Goal: Information Seeking & Learning: Learn about a topic

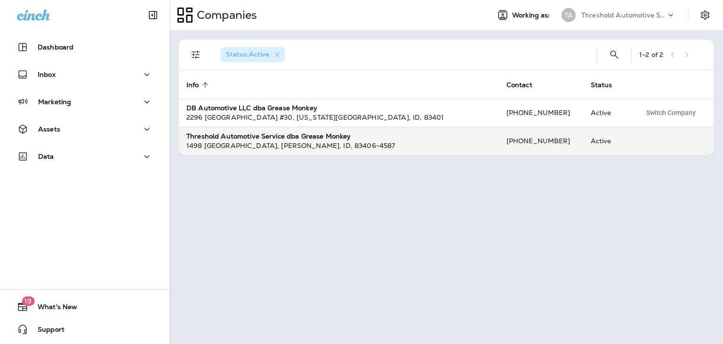
click at [329, 137] on strong "Threshold Automotive Service dba Grease Monkey" at bounding box center [268, 136] width 164 height 8
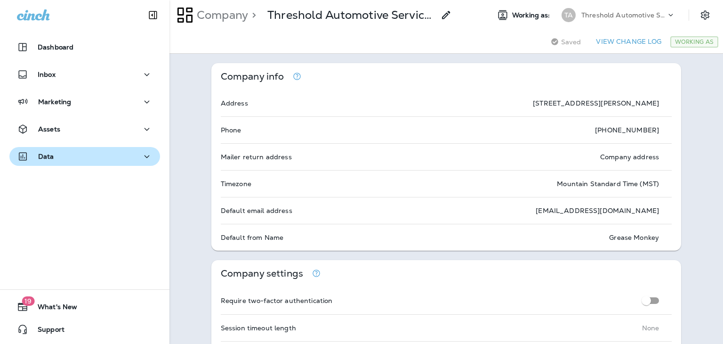
click at [146, 158] on icon "button" at bounding box center [146, 157] width 11 height 12
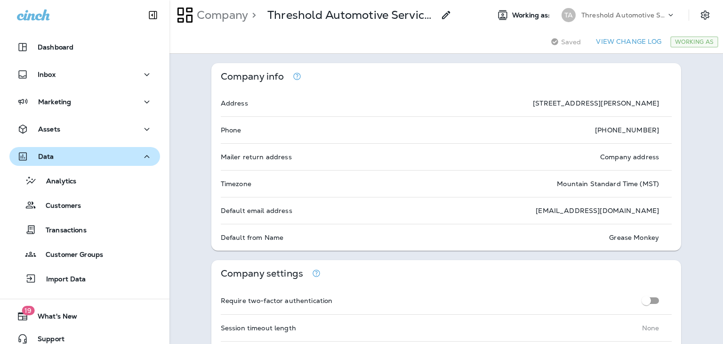
scroll to position [9, 0]
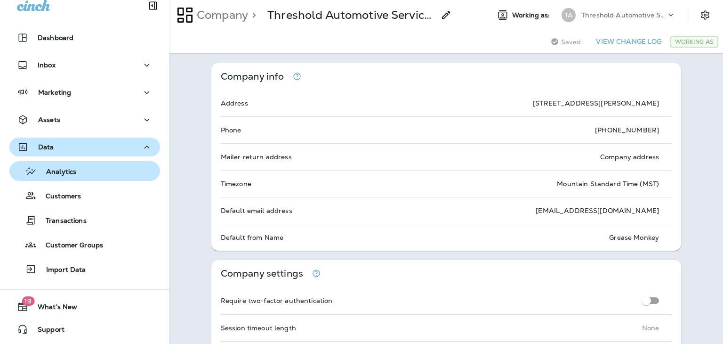
click at [65, 176] on p "Analytics" at bounding box center [57, 172] width 40 height 9
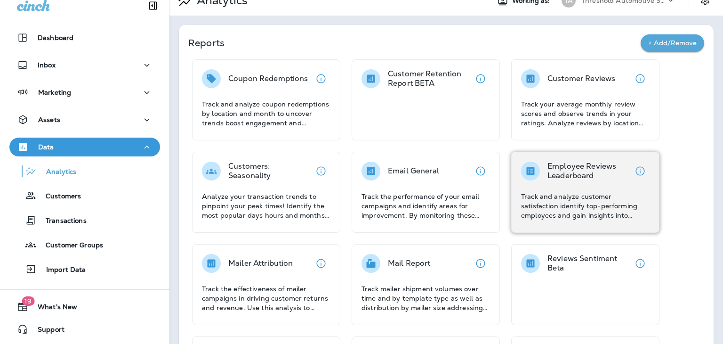
scroll to position [15, 0]
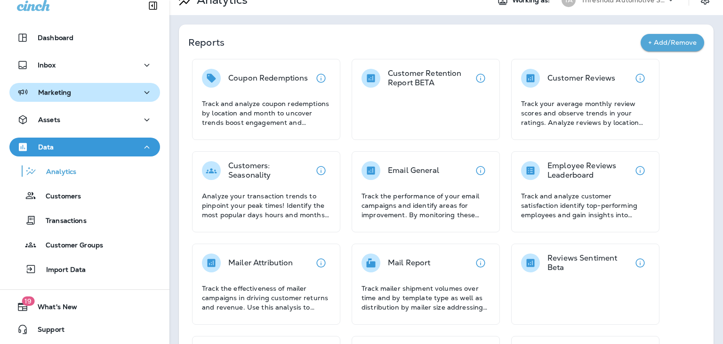
click at [63, 99] on button "Marketing" at bounding box center [84, 92] width 151 height 19
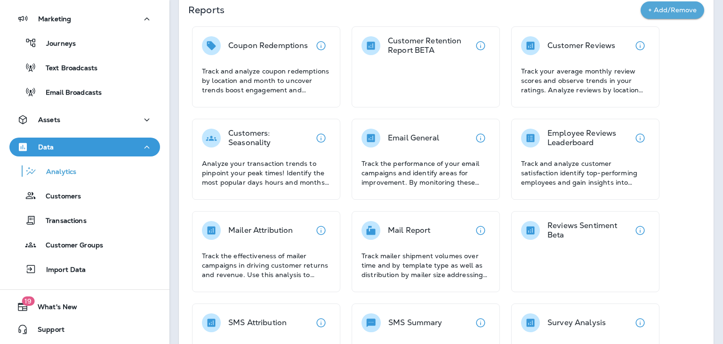
scroll to position [0, 0]
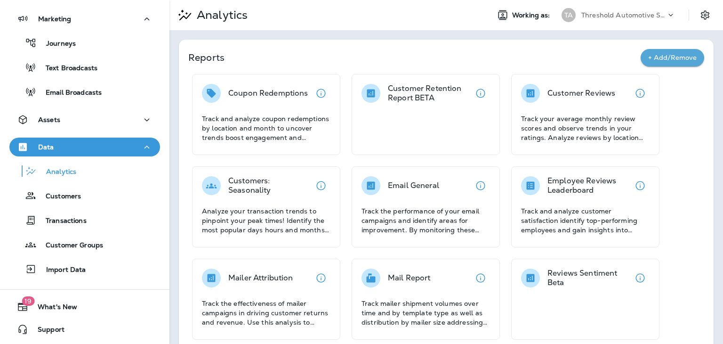
click at [648, 56] on button "+ Add/Remove" at bounding box center [673, 57] width 64 height 17
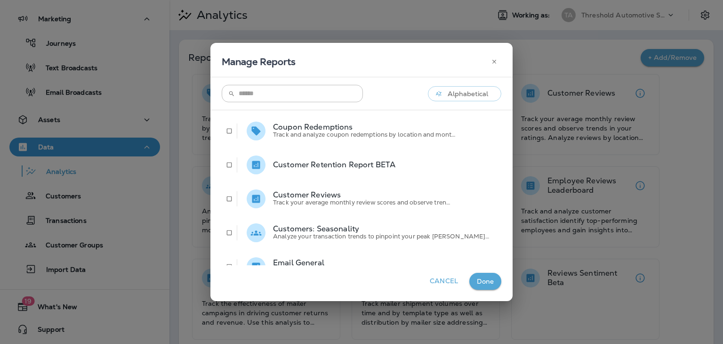
click at [348, 168] on p "Customer Retention Report BETA" at bounding box center [387, 165] width 228 height 8
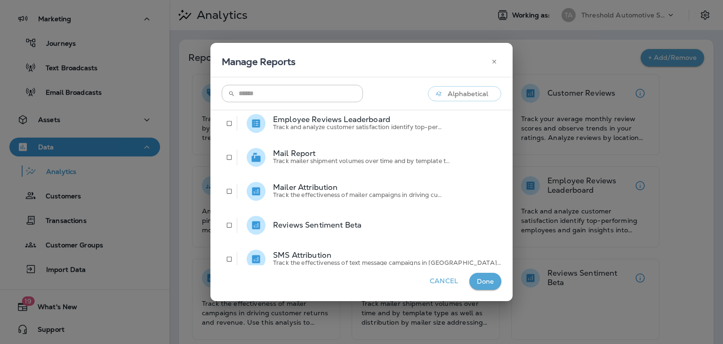
scroll to position [178, 0]
click at [469, 278] on button "Done" at bounding box center [485, 281] width 32 height 17
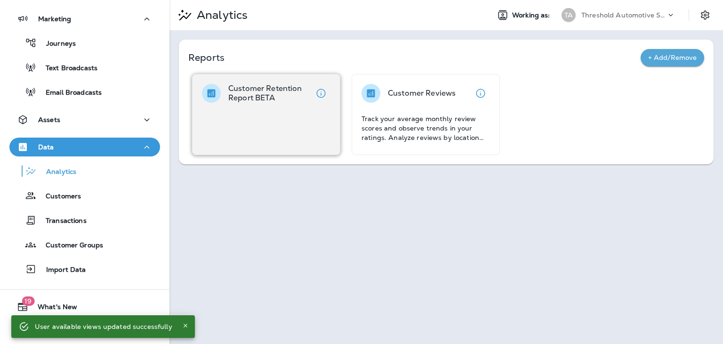
click at [279, 102] on p "Customer Retention Report BETA" at bounding box center [269, 93] width 83 height 19
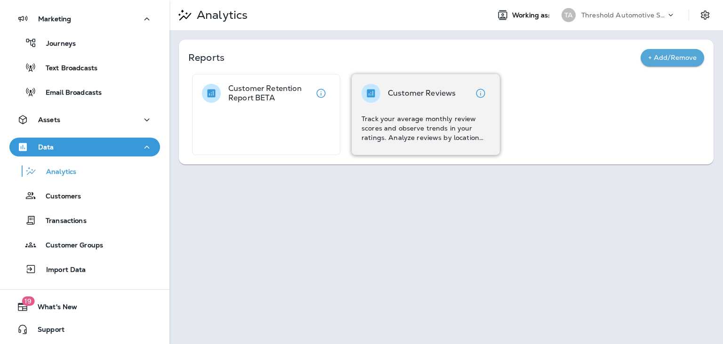
click at [412, 105] on div "Customer Reviews Track your average monthly review scores and observe trends in…" at bounding box center [426, 113] width 129 height 58
